Goal: Check status: Check status

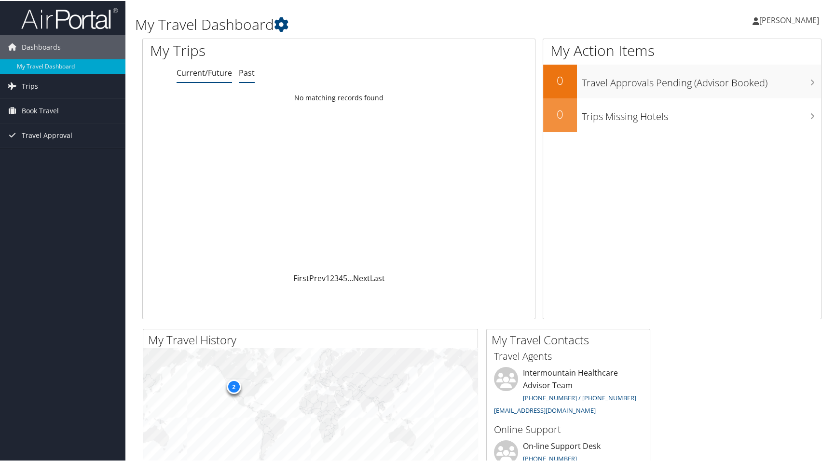
click at [243, 70] on link "Past" at bounding box center [247, 72] width 16 height 11
click at [499, 108] on div "a month ago" at bounding box center [488, 106] width 84 height 9
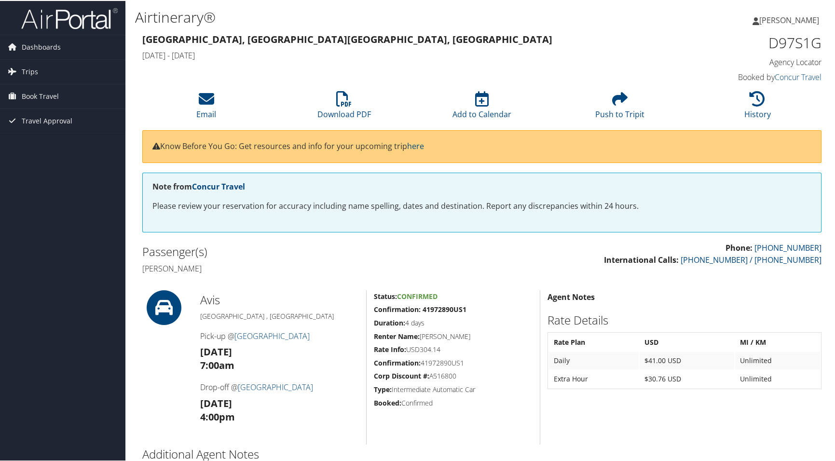
click at [782, 40] on h1 "D97S1G" at bounding box center [742, 42] width 159 height 20
click at [750, 100] on icon at bounding box center [757, 97] width 15 height 15
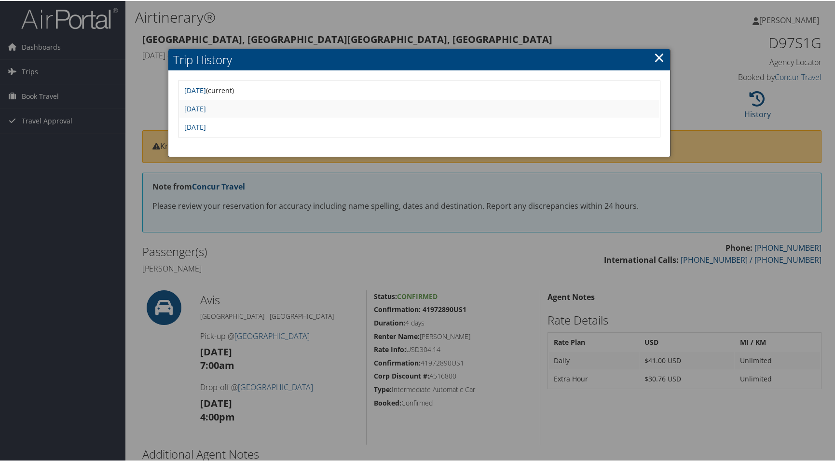
click at [562, 25] on div at bounding box center [419, 230] width 838 height 461
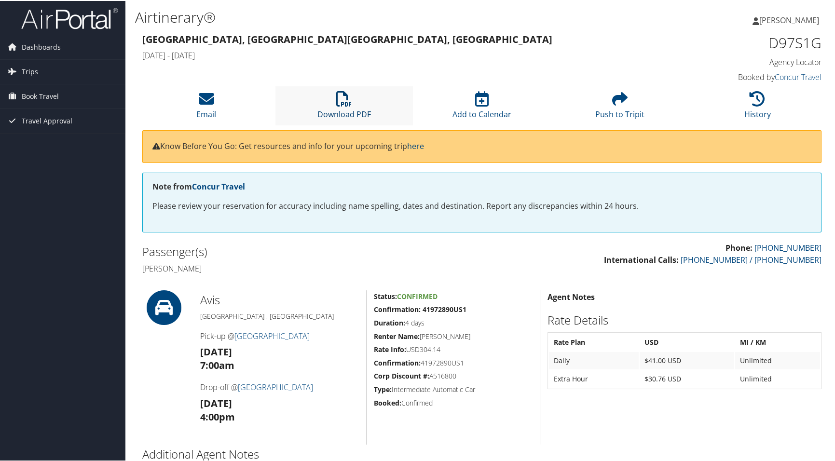
click at [342, 101] on icon at bounding box center [343, 97] width 15 height 15
click at [462, 35] on h3 "Salt Lake City, UT Salt Lake City, UT" at bounding box center [395, 39] width 506 height 14
click at [24, 70] on span "Trips" at bounding box center [30, 71] width 16 height 24
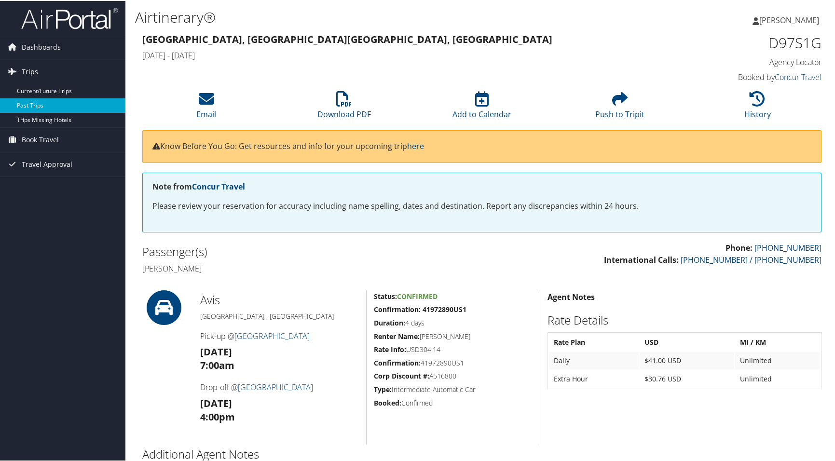
click at [40, 105] on link "Past Trips" at bounding box center [62, 104] width 125 height 14
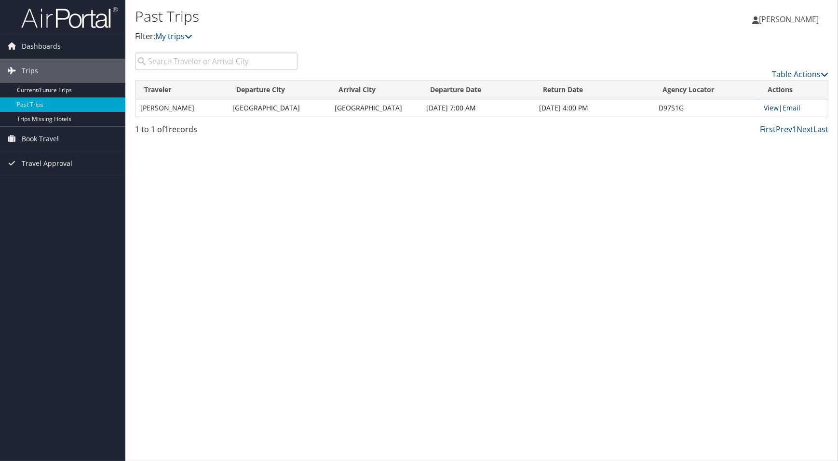
click at [773, 106] on link "View" at bounding box center [771, 107] width 15 height 9
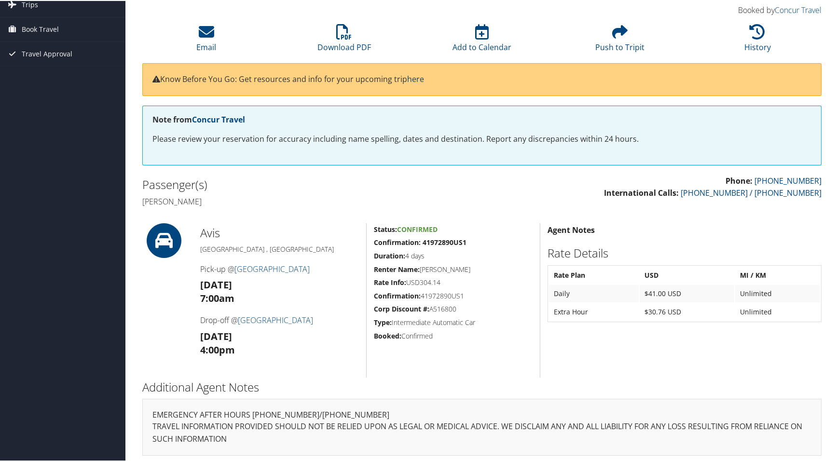
scroll to position [69, 0]
